Goal: Task Accomplishment & Management: Manage account settings

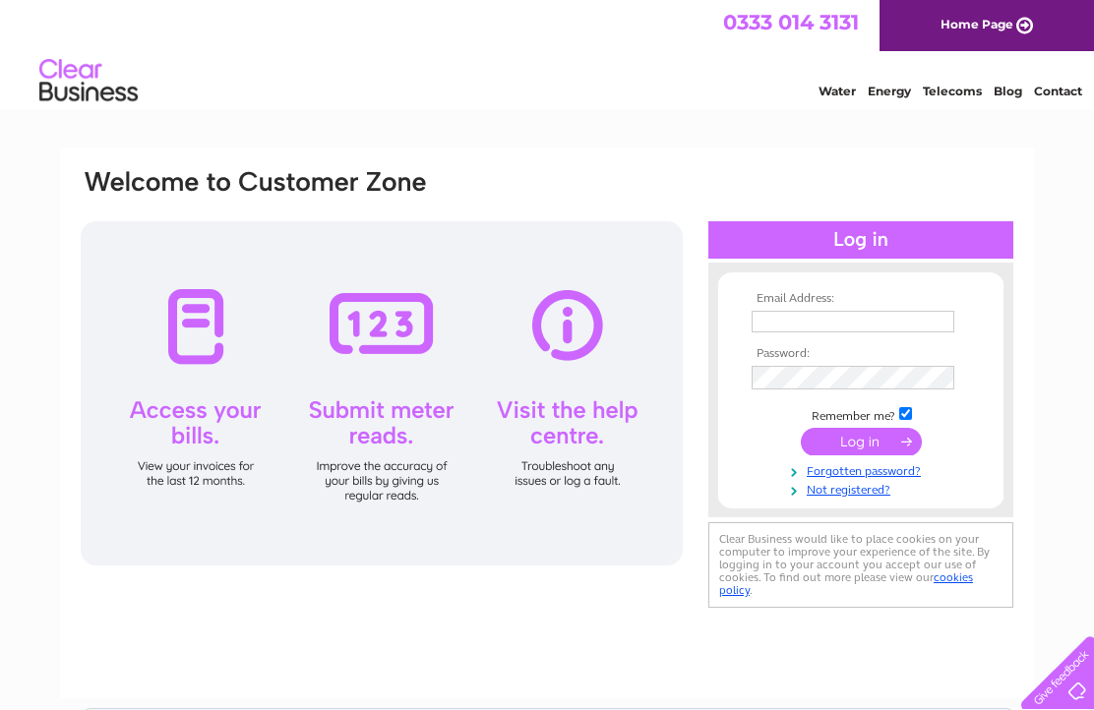
click at [781, 333] on input "text" at bounding box center [853, 322] width 203 height 22
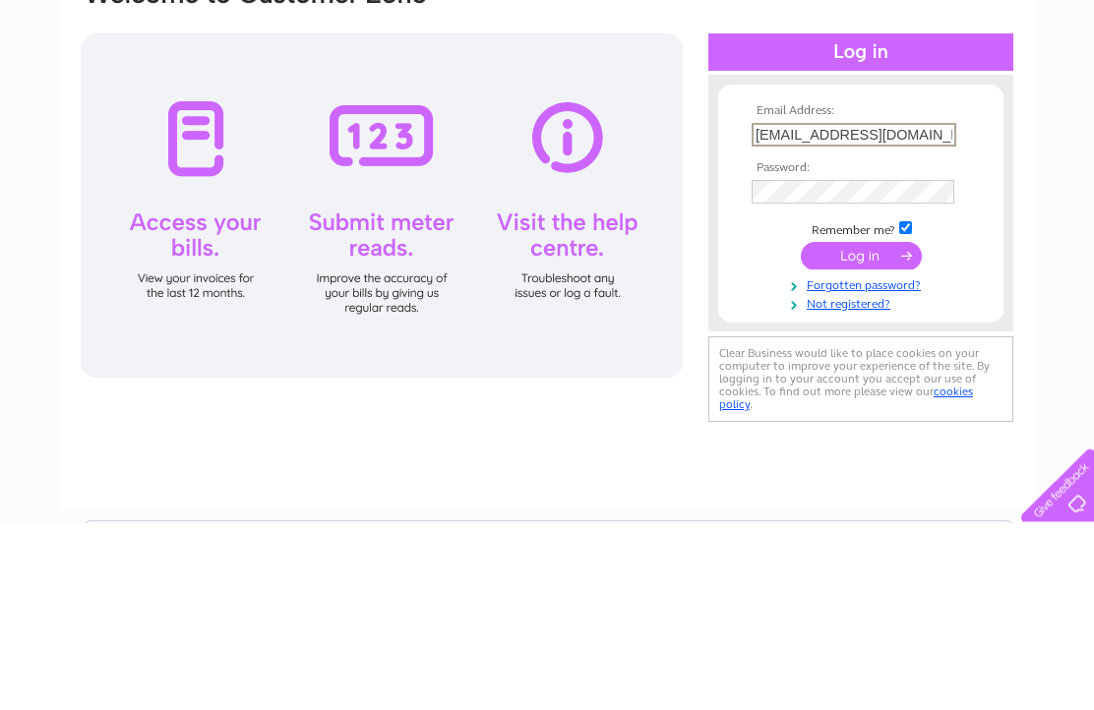
type input "[EMAIL_ADDRESS][DOMAIN_NAME]"
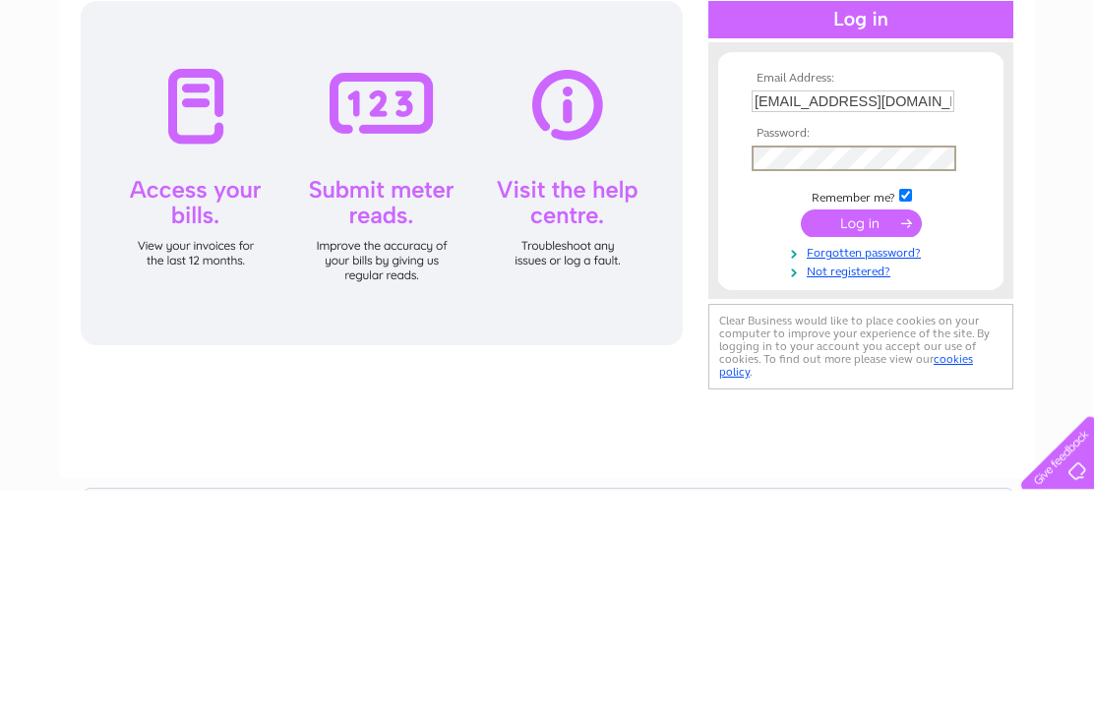
click at [854, 430] on input "submit" at bounding box center [861, 444] width 121 height 28
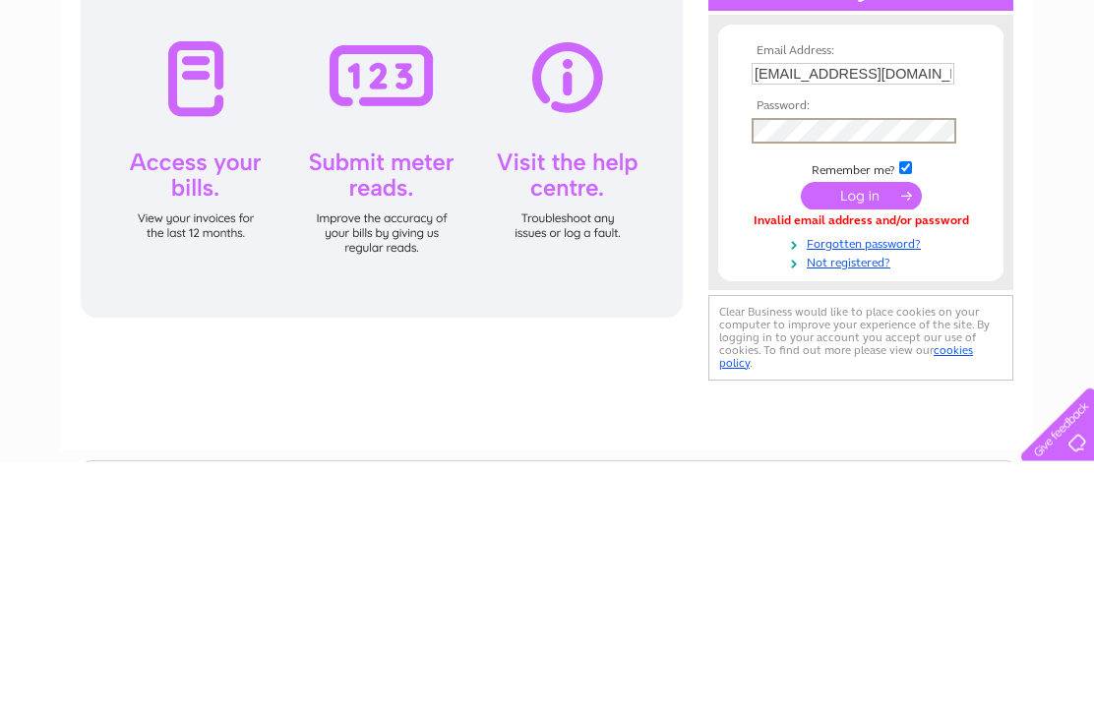
click at [859, 430] on input "submit" at bounding box center [861, 444] width 121 height 28
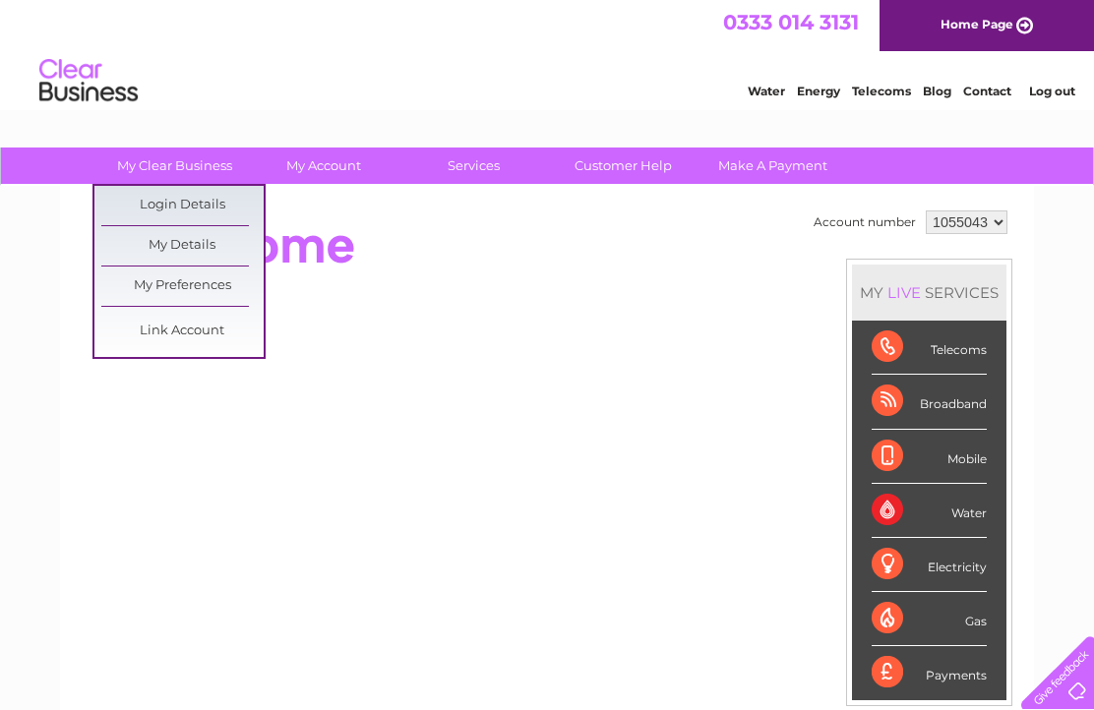
click at [180, 207] on link "Login Details" at bounding box center [182, 205] width 162 height 39
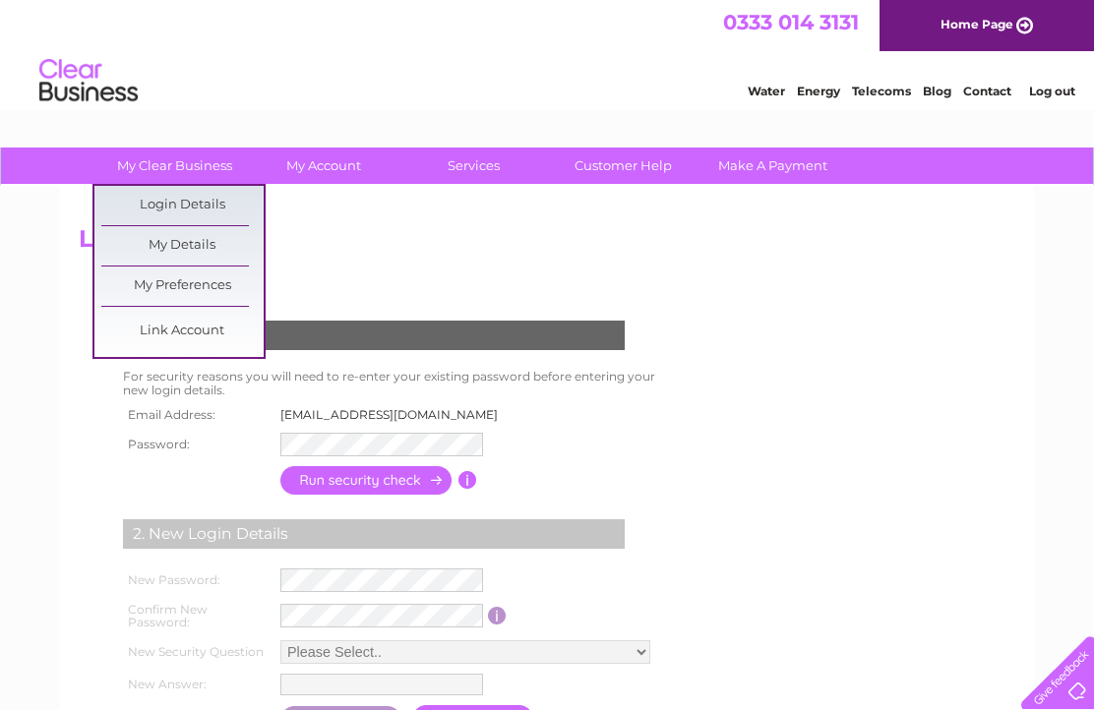
click at [191, 245] on link "My Details" at bounding box center [182, 245] width 162 height 39
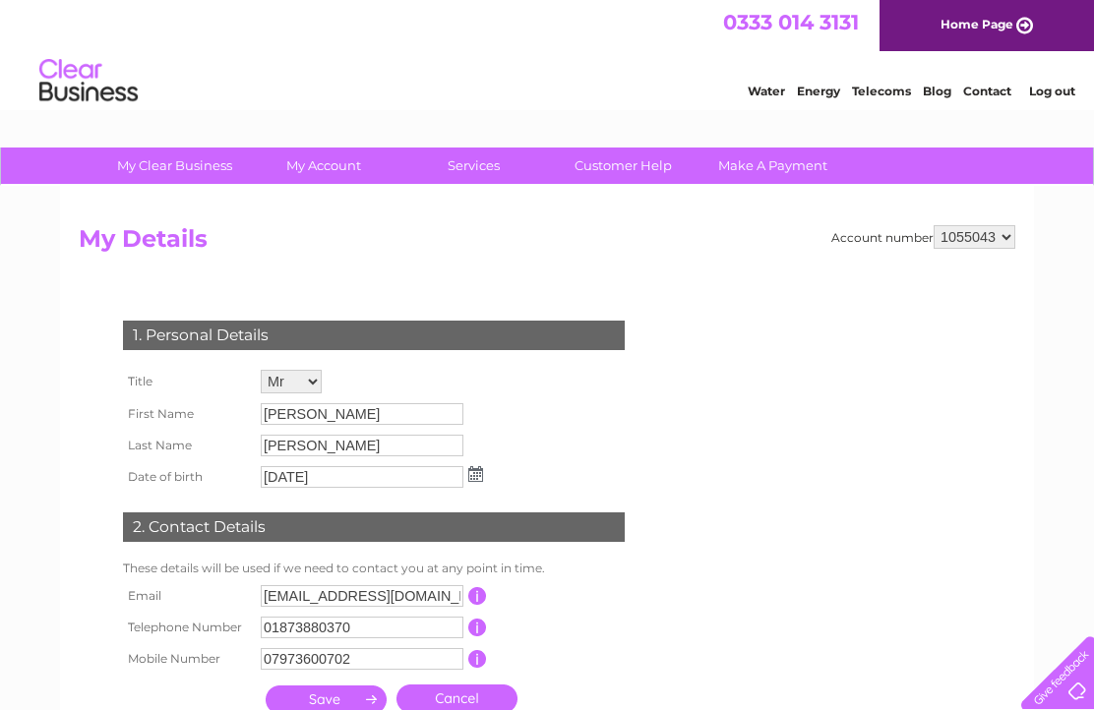
scroll to position [6, 0]
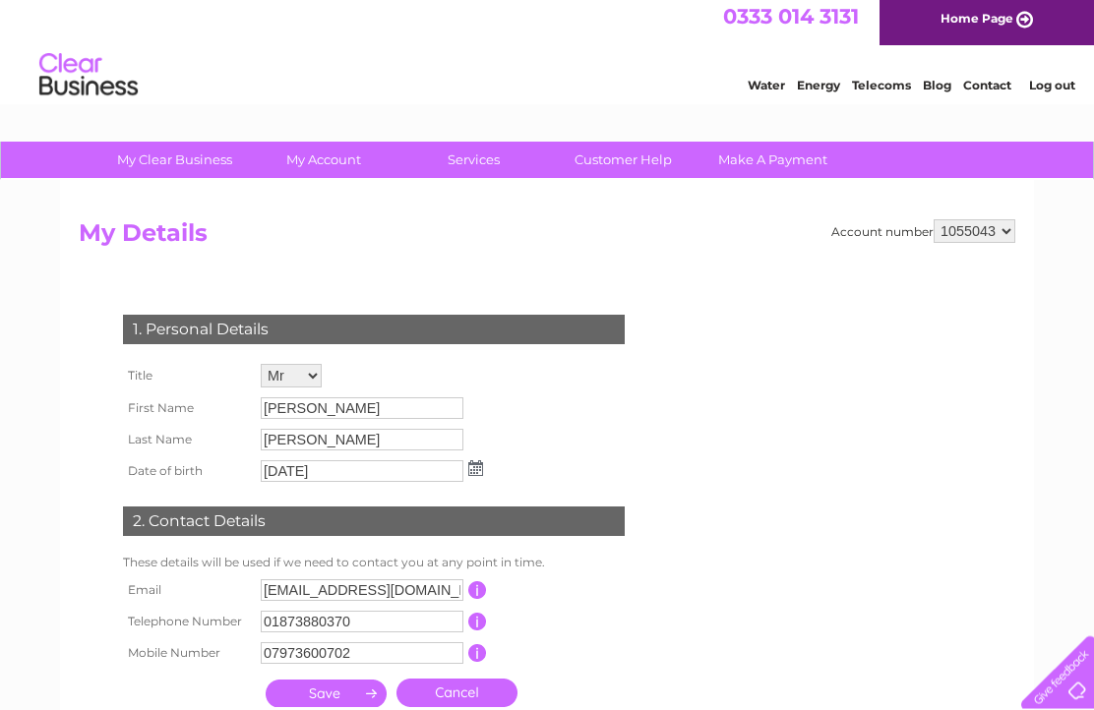
click at [999, 232] on select "1055043 1055045" at bounding box center [975, 231] width 82 height 24
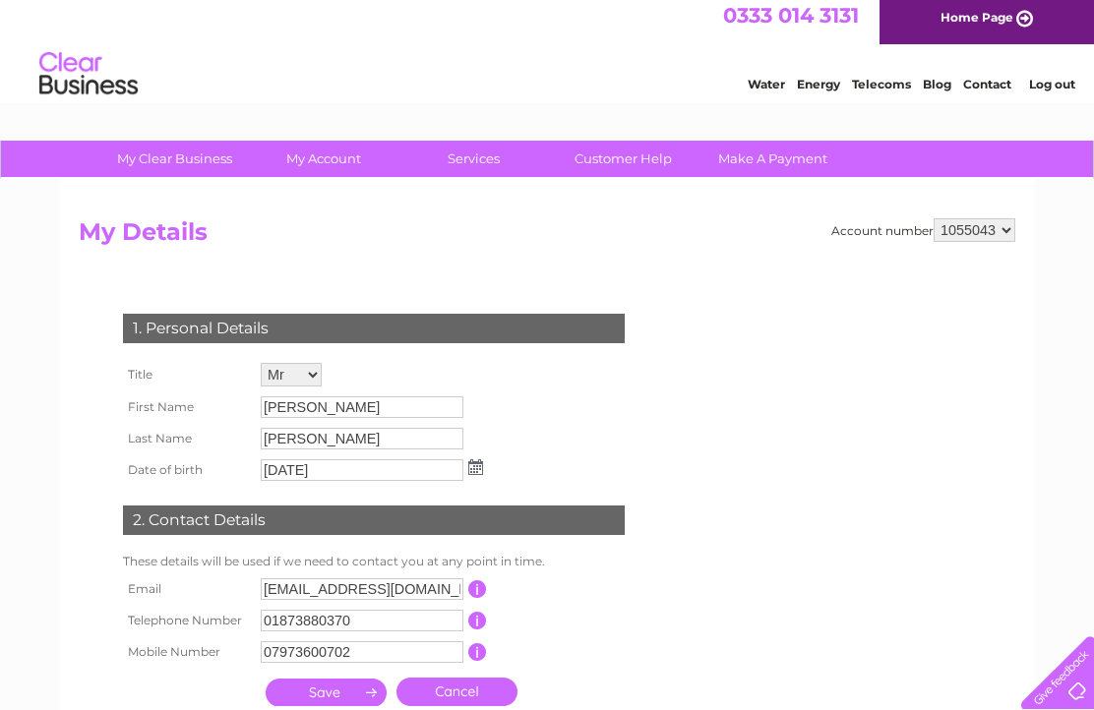
select select "1055045"
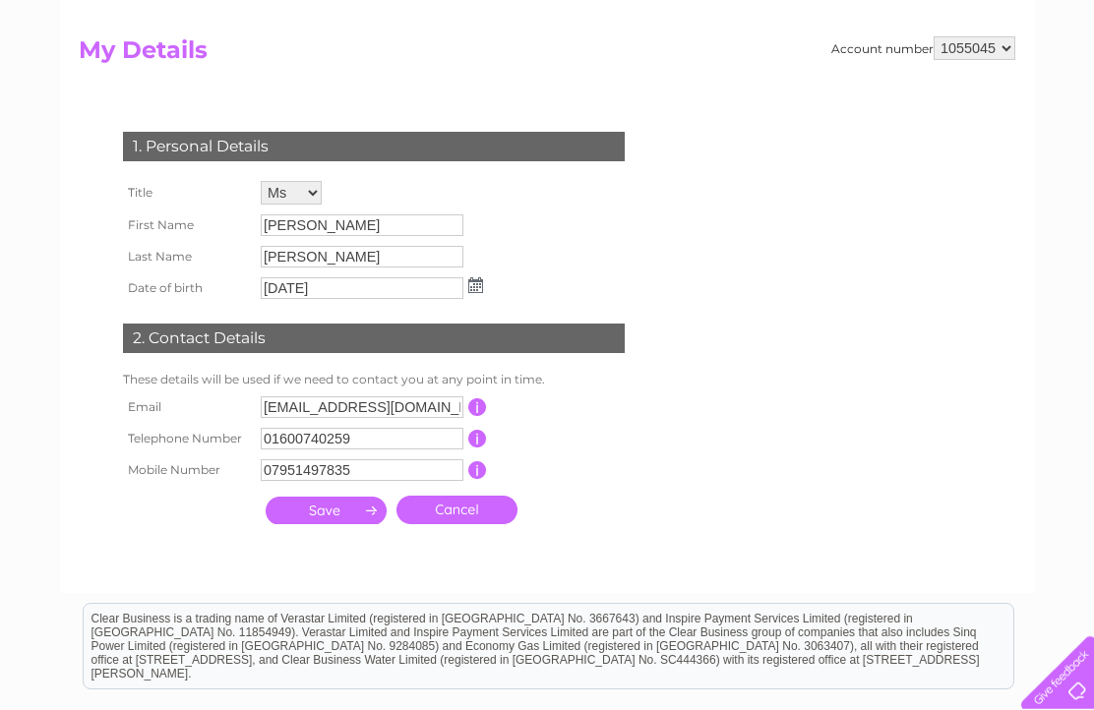
scroll to position [192, 0]
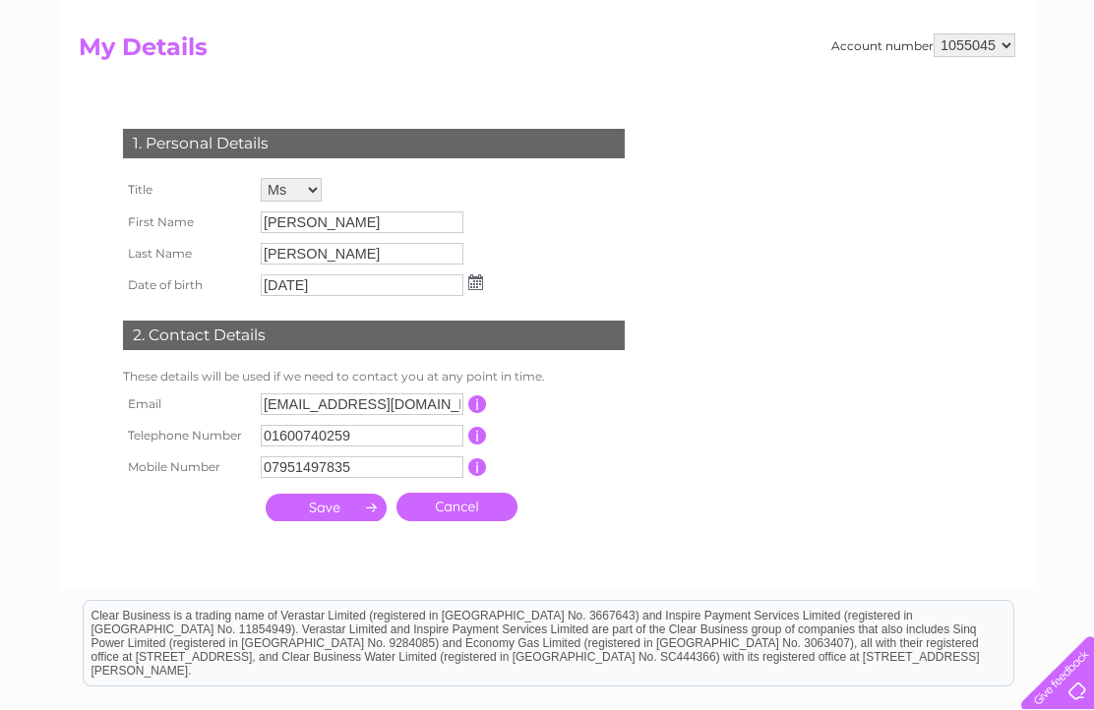
click at [476, 413] on input "button" at bounding box center [477, 405] width 19 height 18
click at [438, 415] on input "annjones00@tiscali.co.uk" at bounding box center [362, 405] width 203 height 22
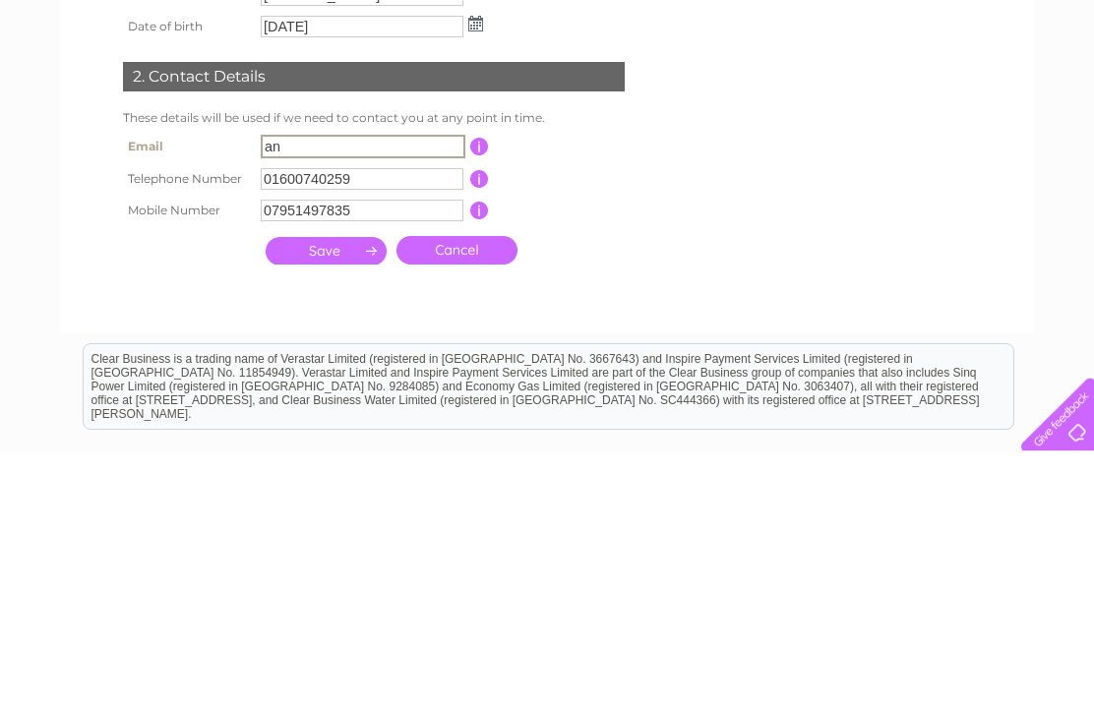
type input "a"
type input "[EMAIL_ADDRESS][DOMAIN_NAME]"
click at [316, 496] on input "submit" at bounding box center [326, 510] width 121 height 28
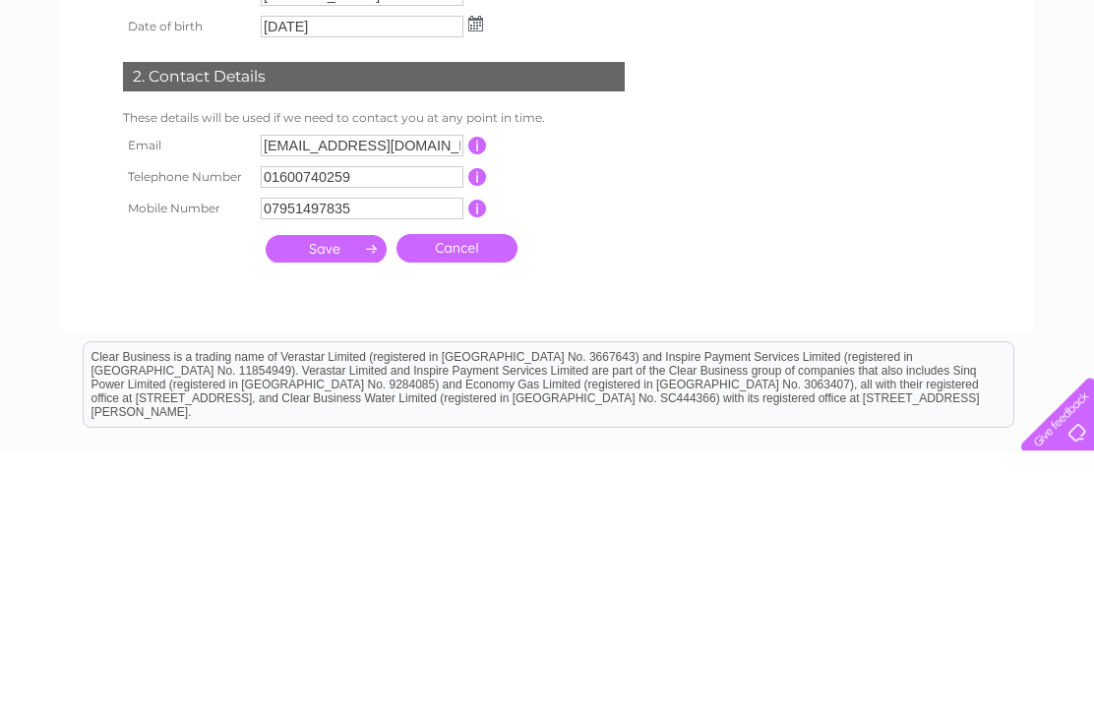
scroll to position [397, 0]
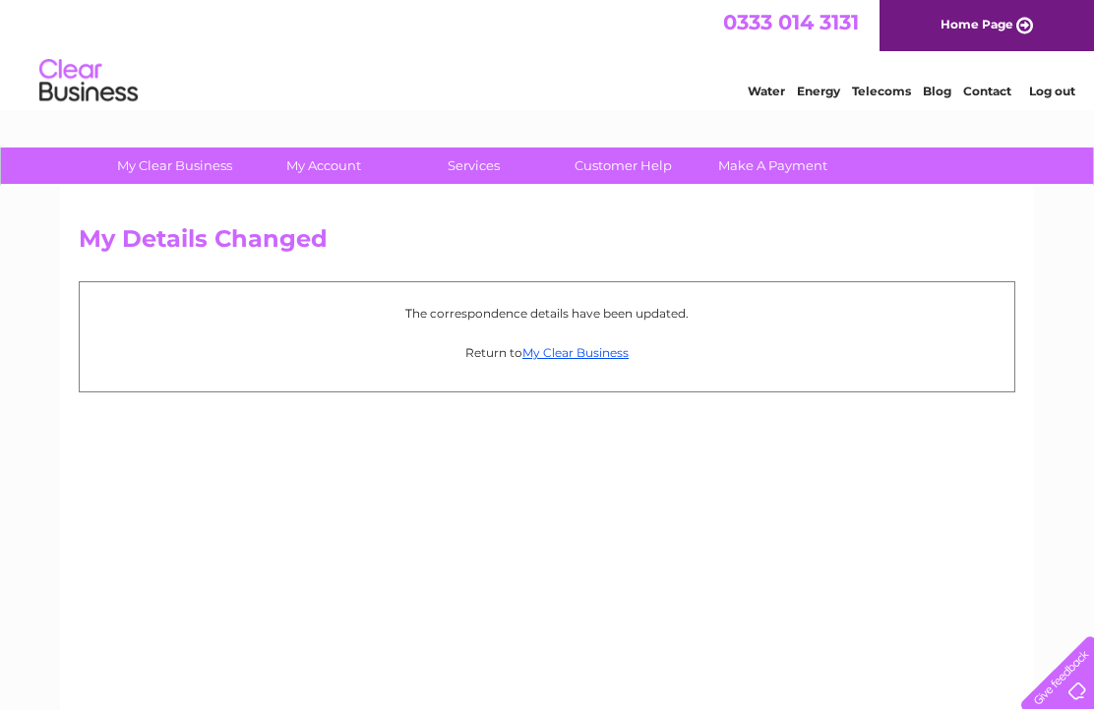
click at [585, 355] on link "My Clear Business" at bounding box center [575, 352] width 106 height 15
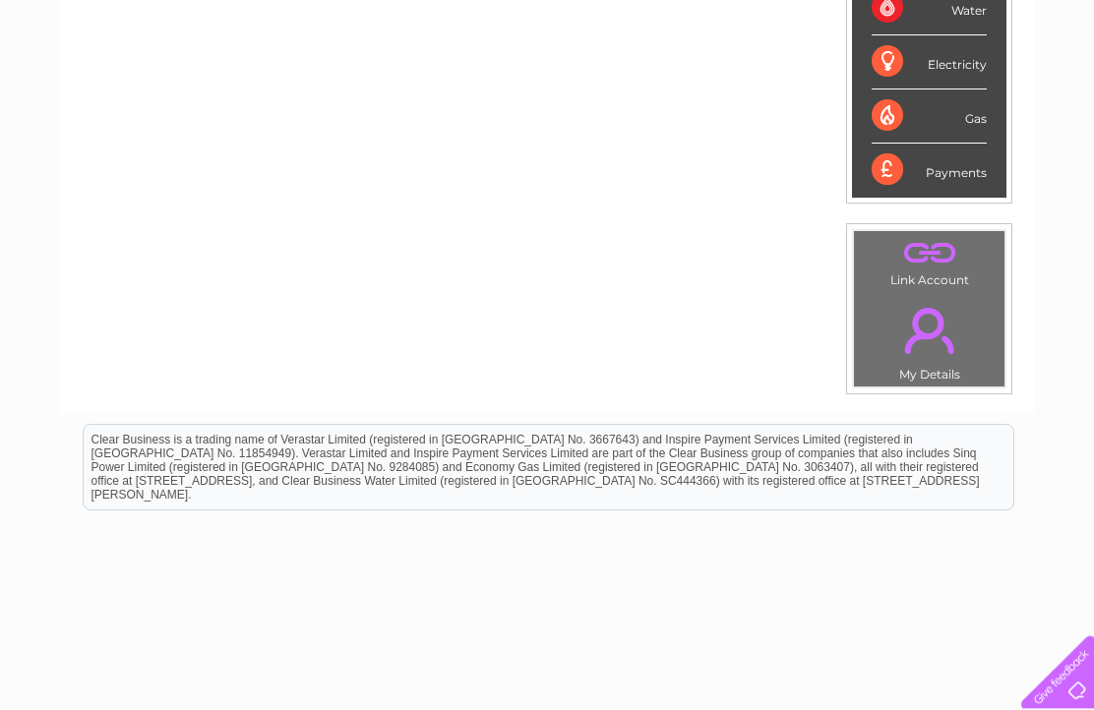
scroll to position [502, 0]
click at [933, 366] on link "." at bounding box center [929, 331] width 141 height 69
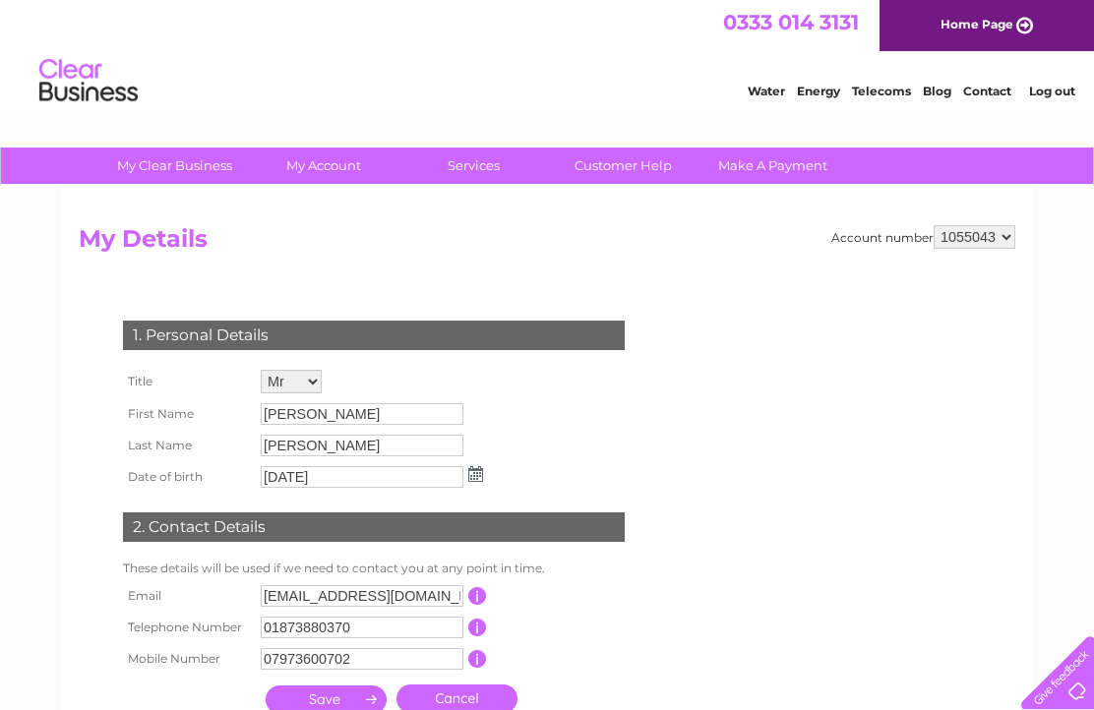
click at [993, 248] on select "1055043 1055045" at bounding box center [975, 237] width 82 height 24
select select "1055045"
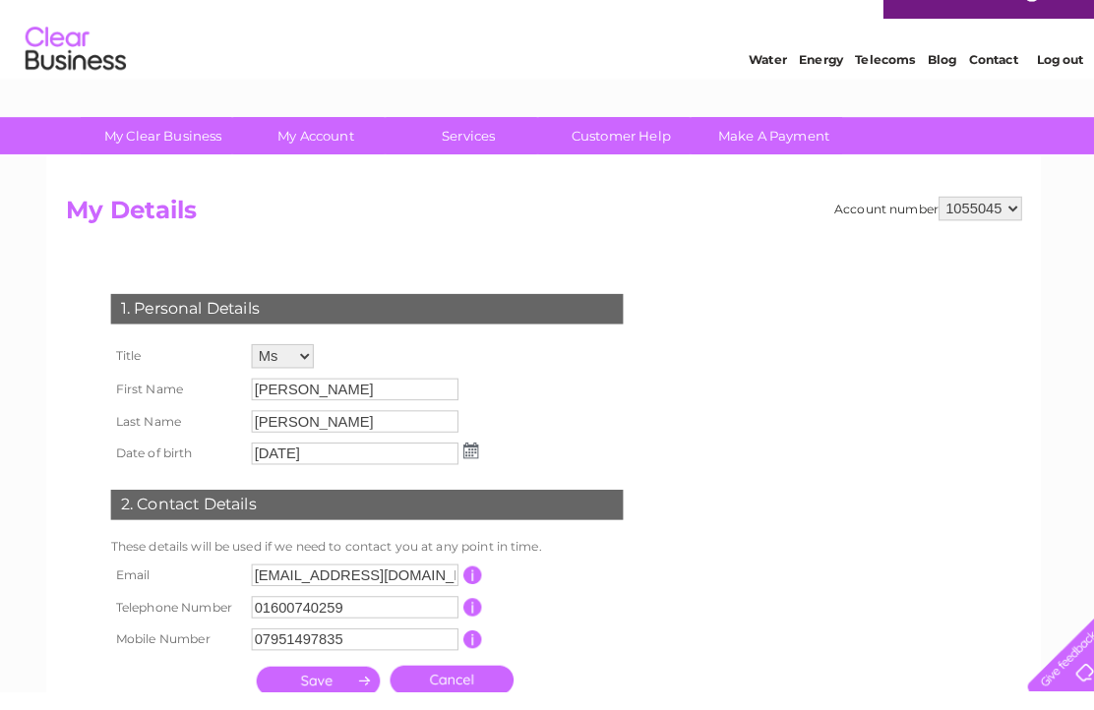
scroll to position [19, 0]
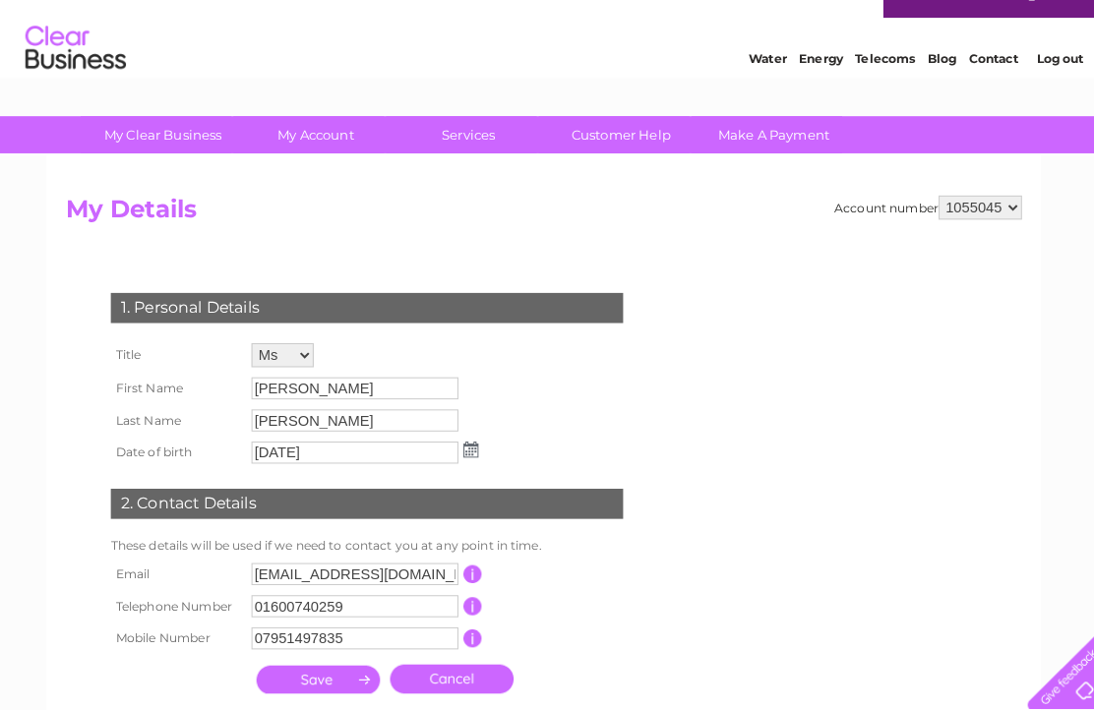
click at [25, 77] on img at bounding box center [74, 48] width 100 height 60
click at [139, 33] on div "Water Energy Telecoms Blog Contact Log out" at bounding box center [532, 50] width 1094 height 64
